Goal: Task Accomplishment & Management: Manage account settings

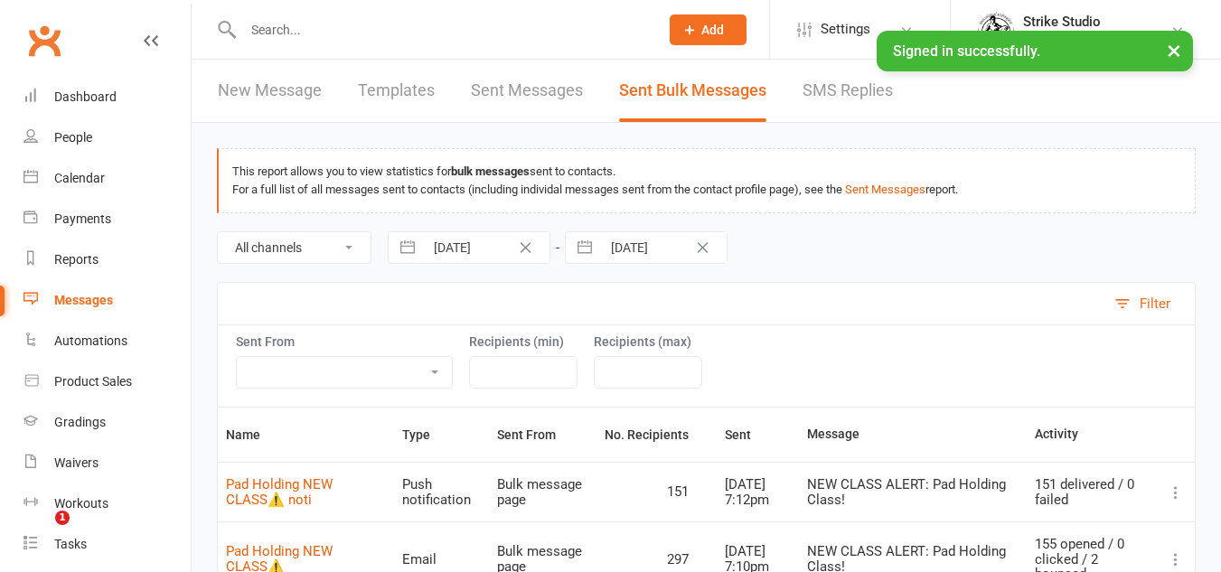
select select "100"
click at [83, 299] on div "Messages" at bounding box center [83, 300] width 59 height 14
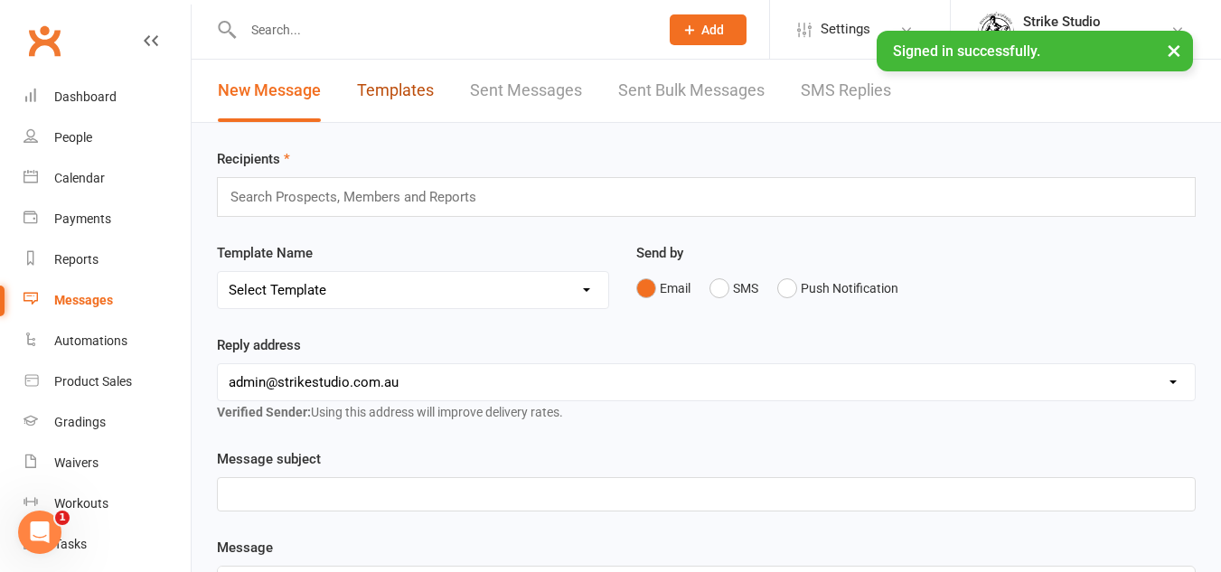
click at [406, 91] on link "Templates" at bounding box center [395, 91] width 77 height 62
select select "100"
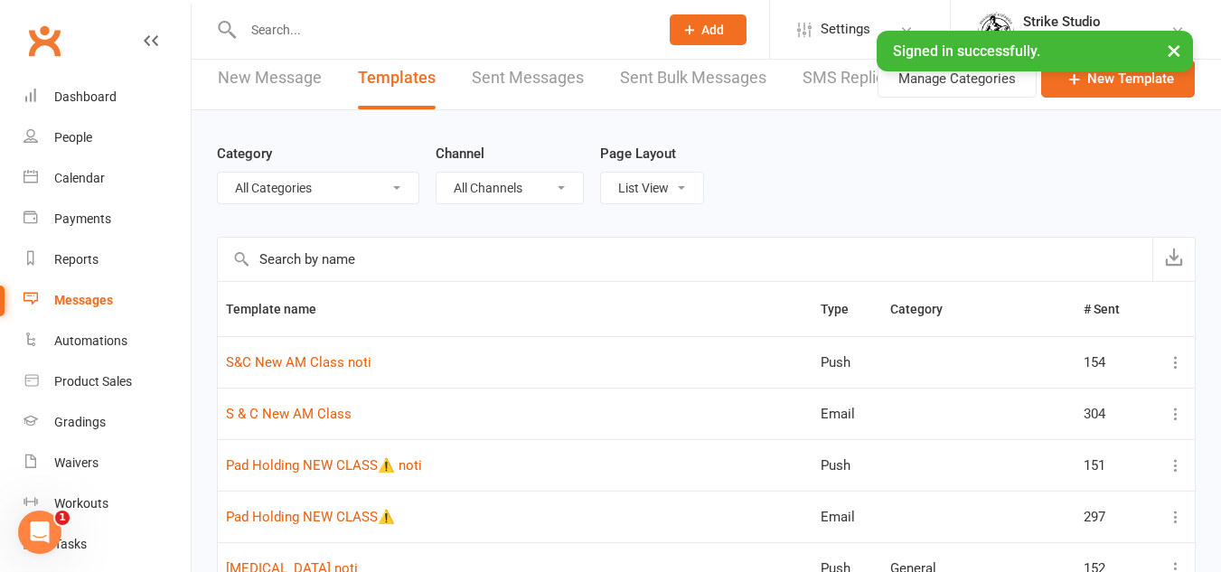
scroll to position [90, 0]
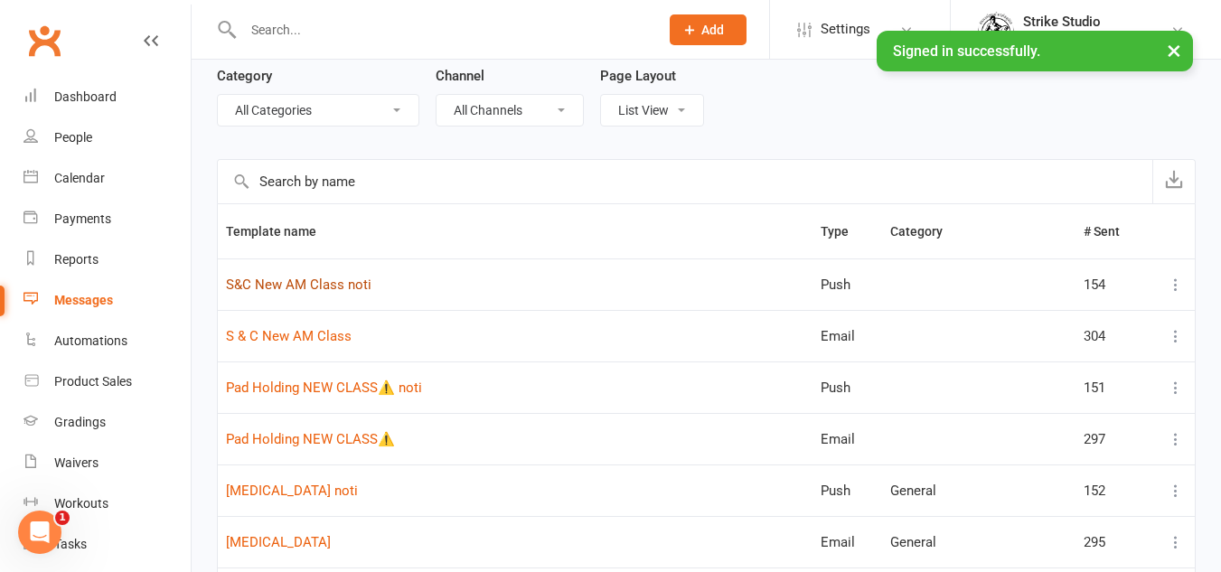
click at [351, 286] on link "S&C New AM Class noti" at bounding box center [299, 285] width 146 height 16
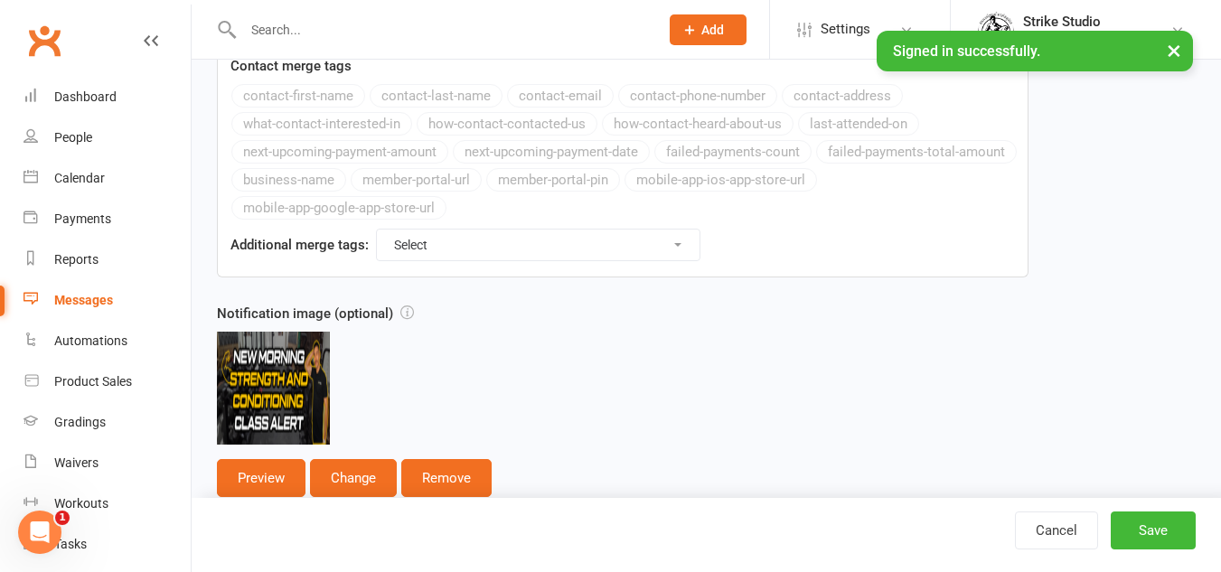
scroll to position [668, 0]
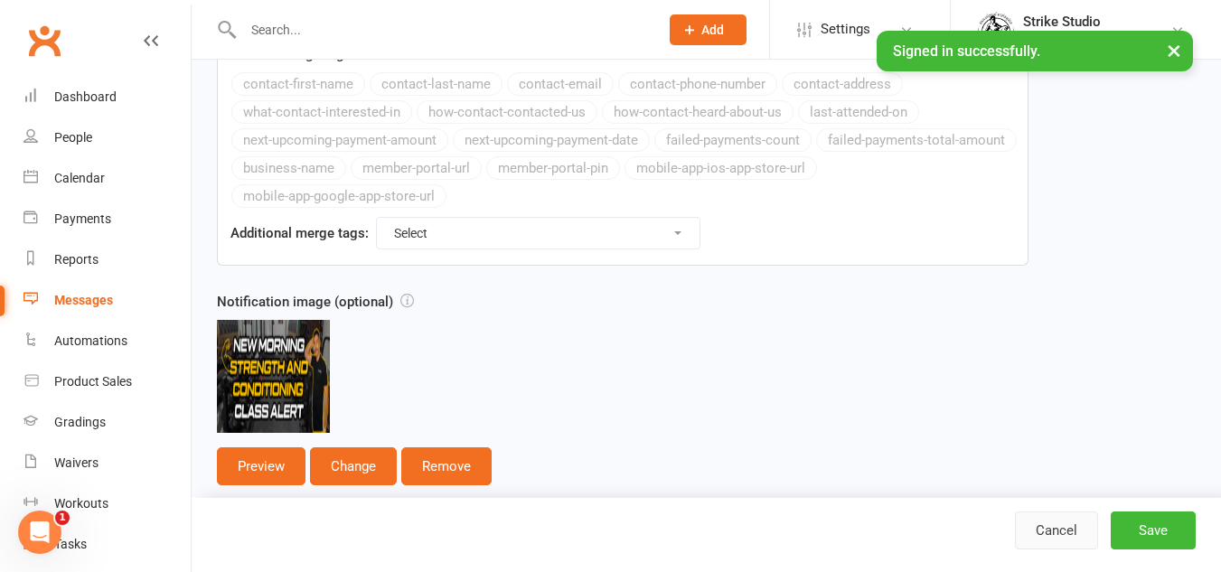
click at [1078, 517] on link "Cancel" at bounding box center [1056, 531] width 83 height 38
select select "100"
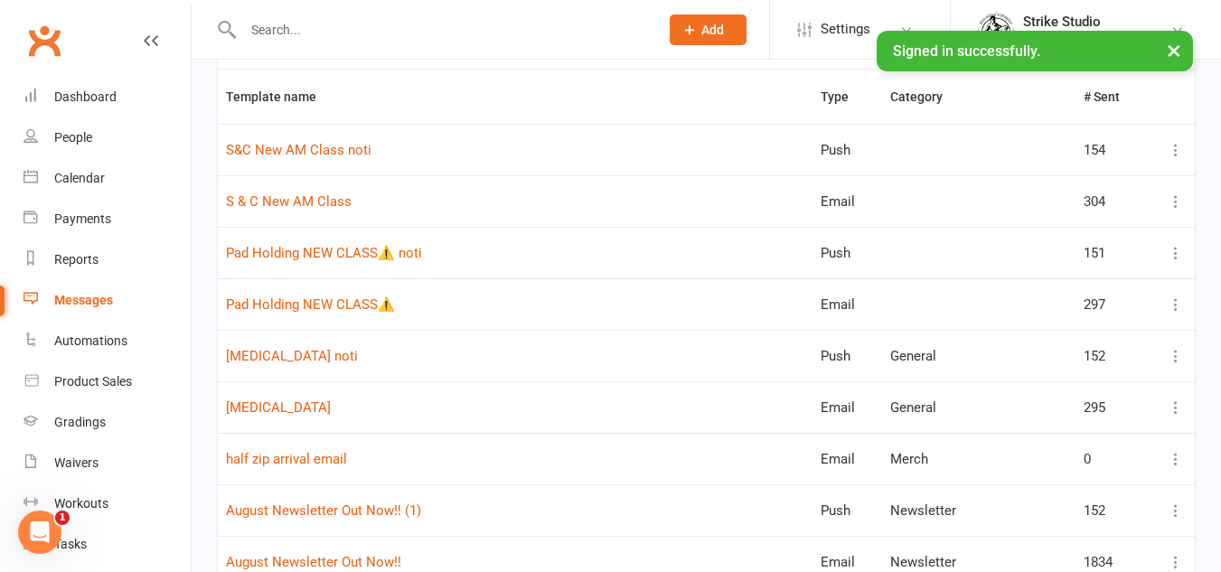
scroll to position [271, 0]
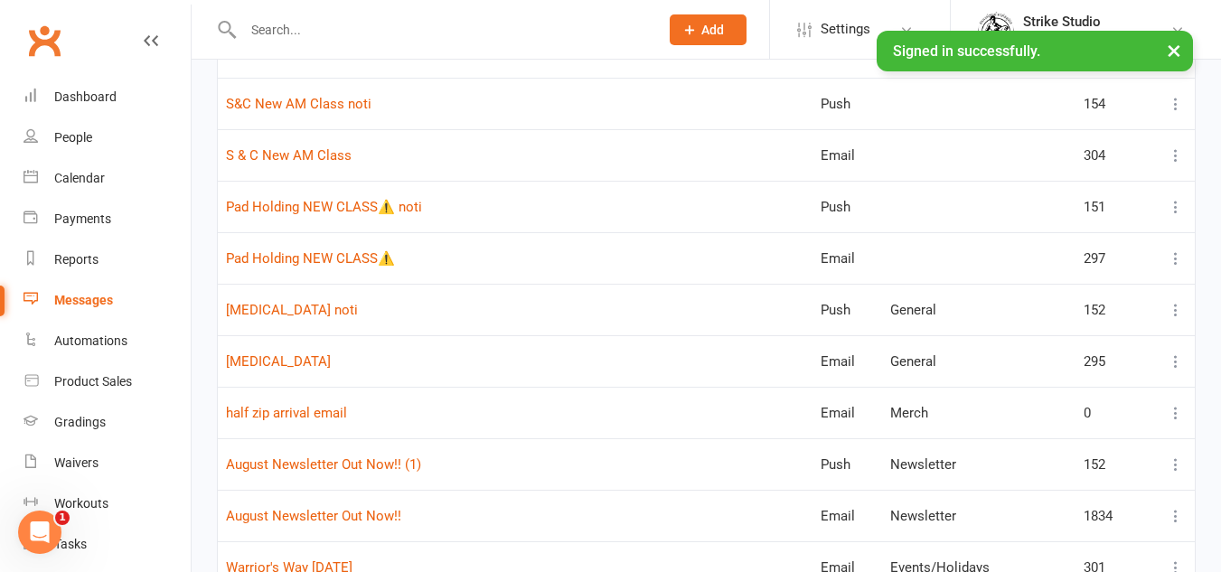
click at [367, 19] on input "text" at bounding box center [442, 29] width 409 height 25
